Goal: Find specific page/section

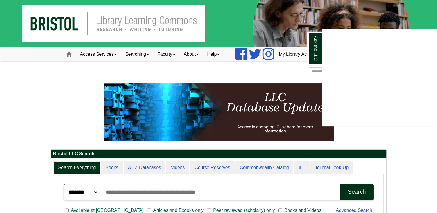
click at [108, 96] on div "Ask the LLC" at bounding box center [218, 106] width 437 height 213
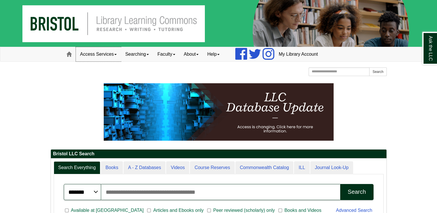
click at [116, 53] on link "Access Services" at bounding box center [98, 54] width 45 height 14
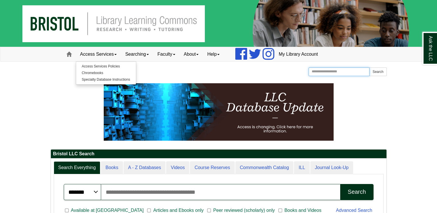
click at [351, 72] on input "Search the Website" at bounding box center [339, 72] width 61 height 9
type input "*****"
click at [369, 68] on button "Search" at bounding box center [377, 72] width 17 height 9
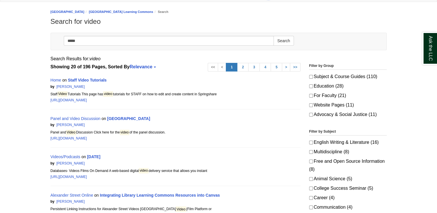
scroll to position [61, 0]
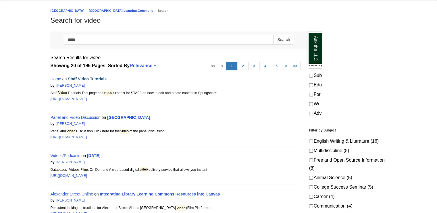
click at [97, 79] on div "Ask the LLC" at bounding box center [218, 106] width 437 height 213
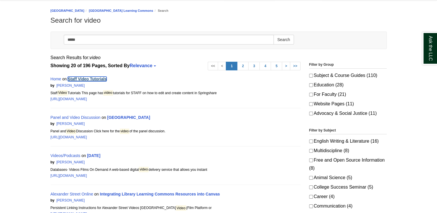
click at [97, 79] on link "Staff Video Tutorials" at bounding box center [87, 79] width 39 height 5
